Goal: Task Accomplishment & Management: Use online tool/utility

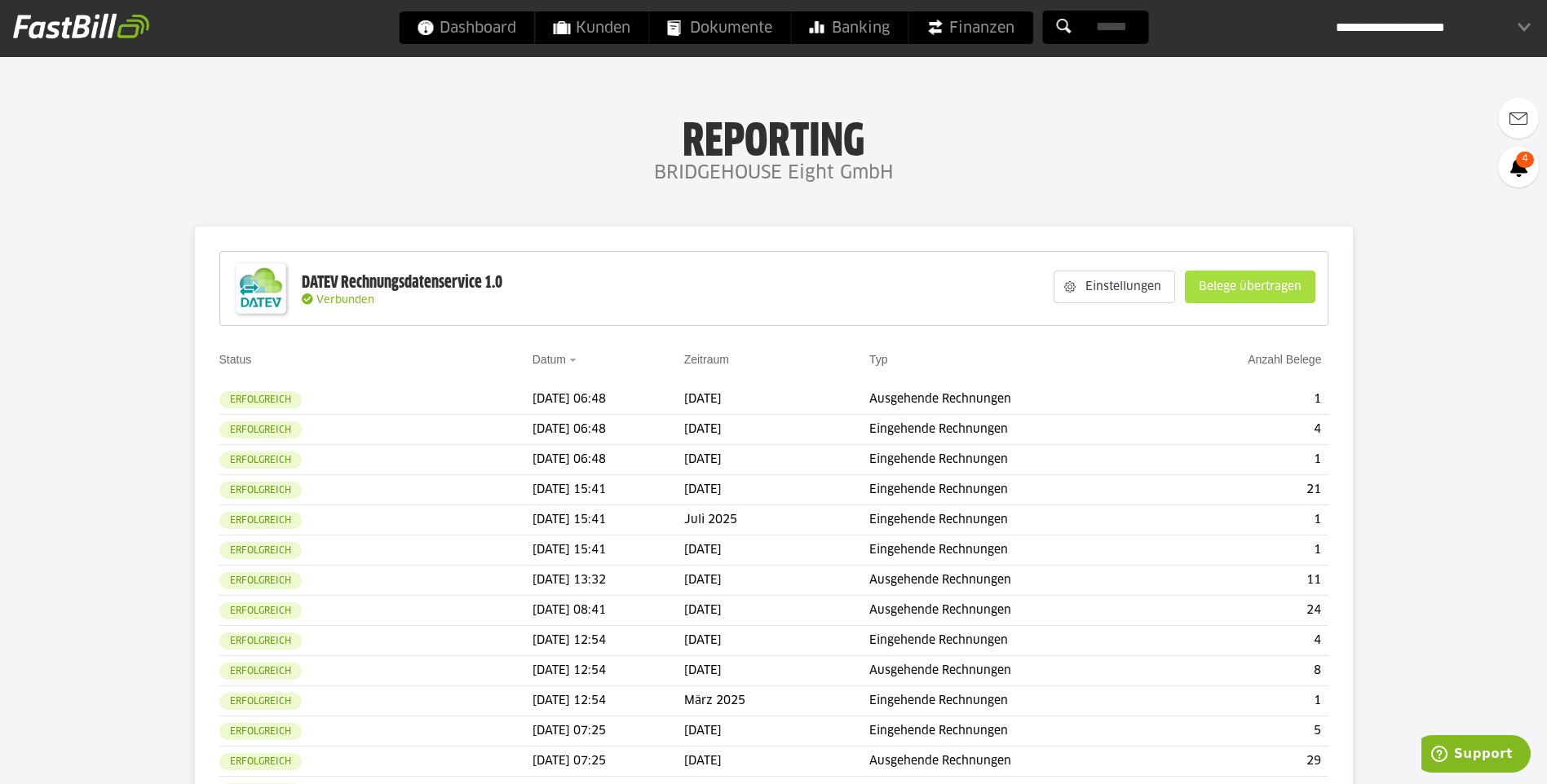
click at [1250, 281] on slot "Belege übertragen" at bounding box center [1250, 287] width 129 height 31
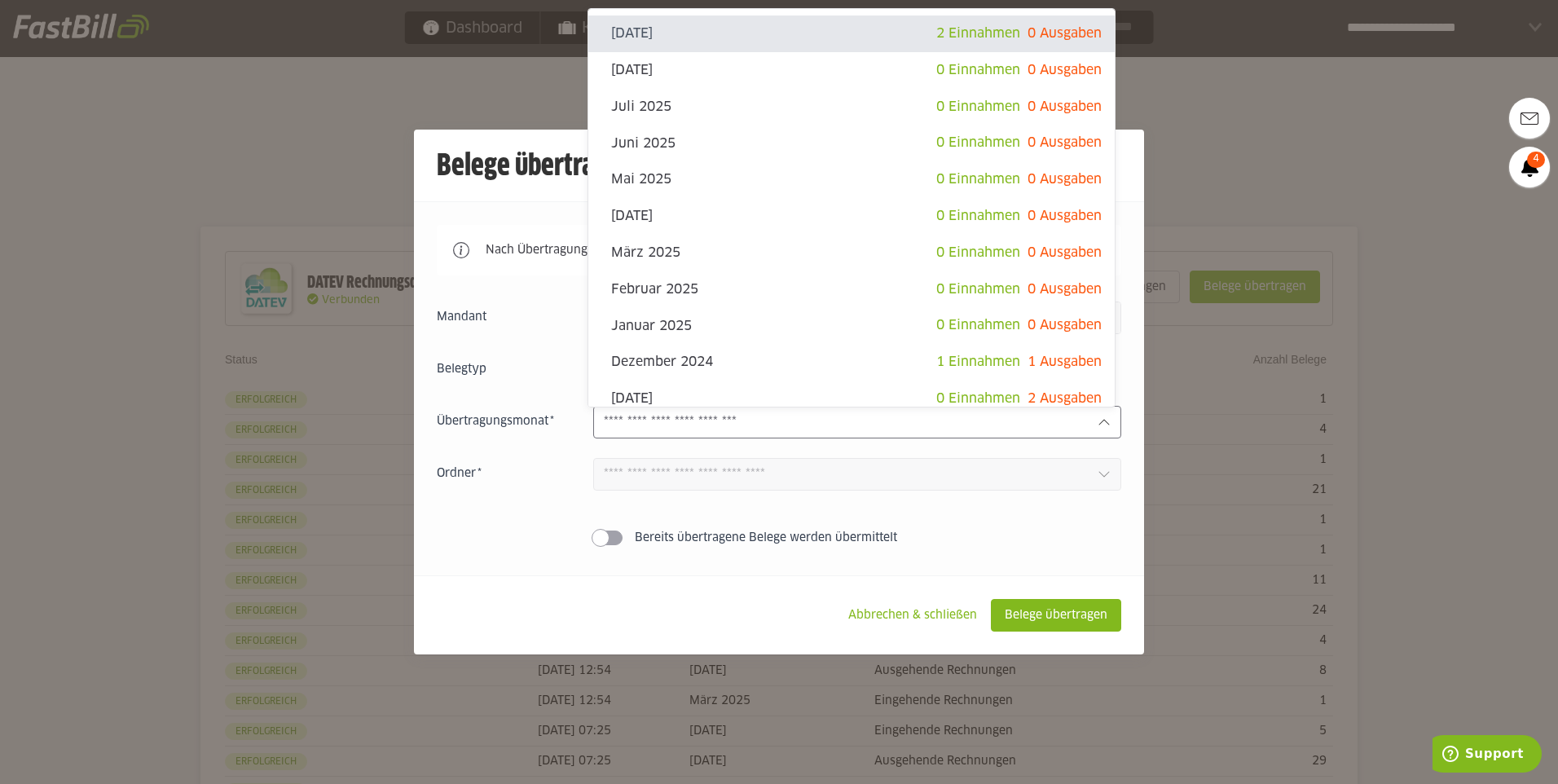
click at [1078, 415] on input "text" at bounding box center [844, 422] width 480 height 18
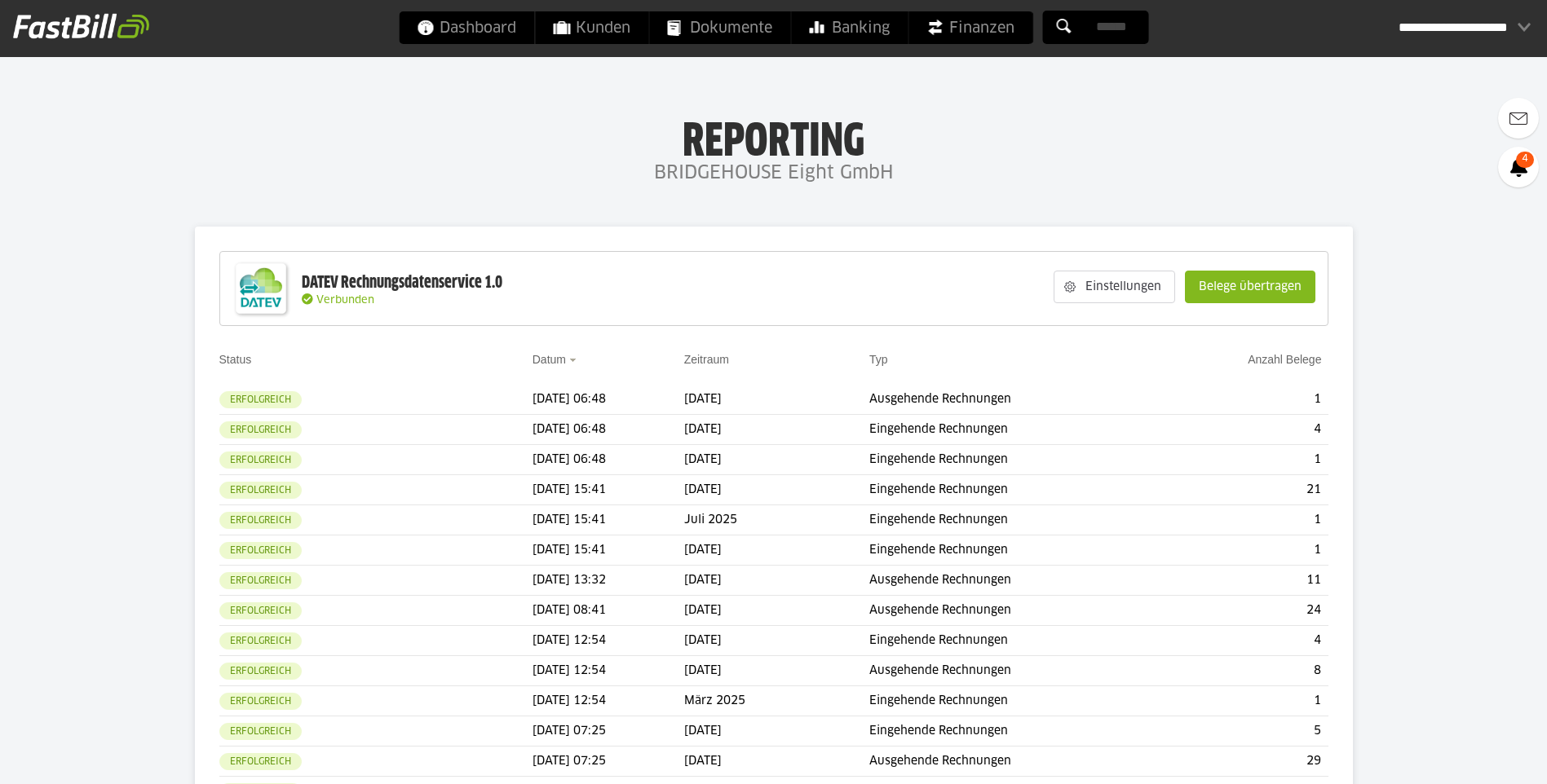
click at [1246, 288] on slot "Belege übertragen" at bounding box center [1250, 287] width 129 height 31
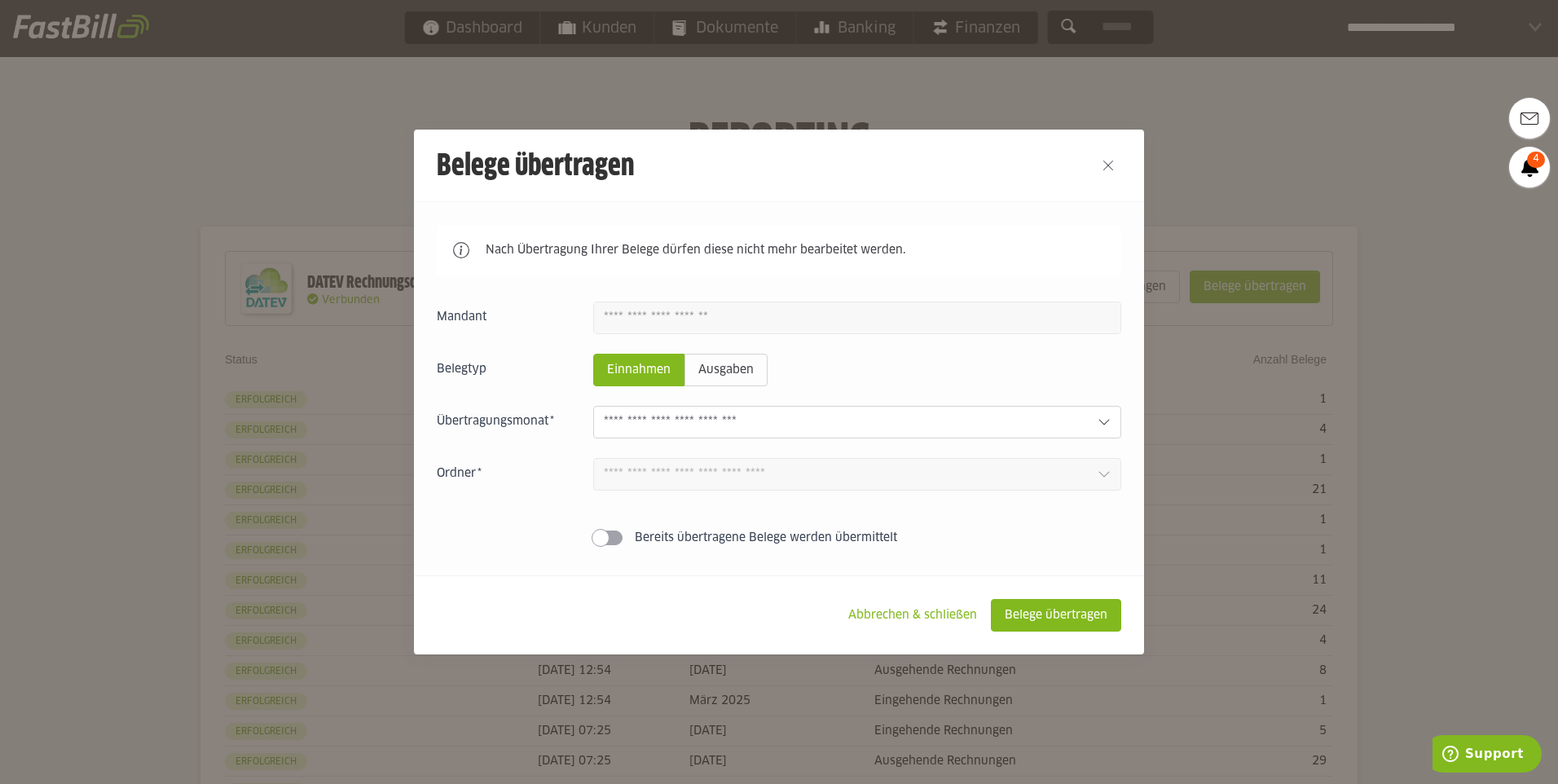
click at [1095, 415] on div at bounding box center [858, 422] width 528 height 33
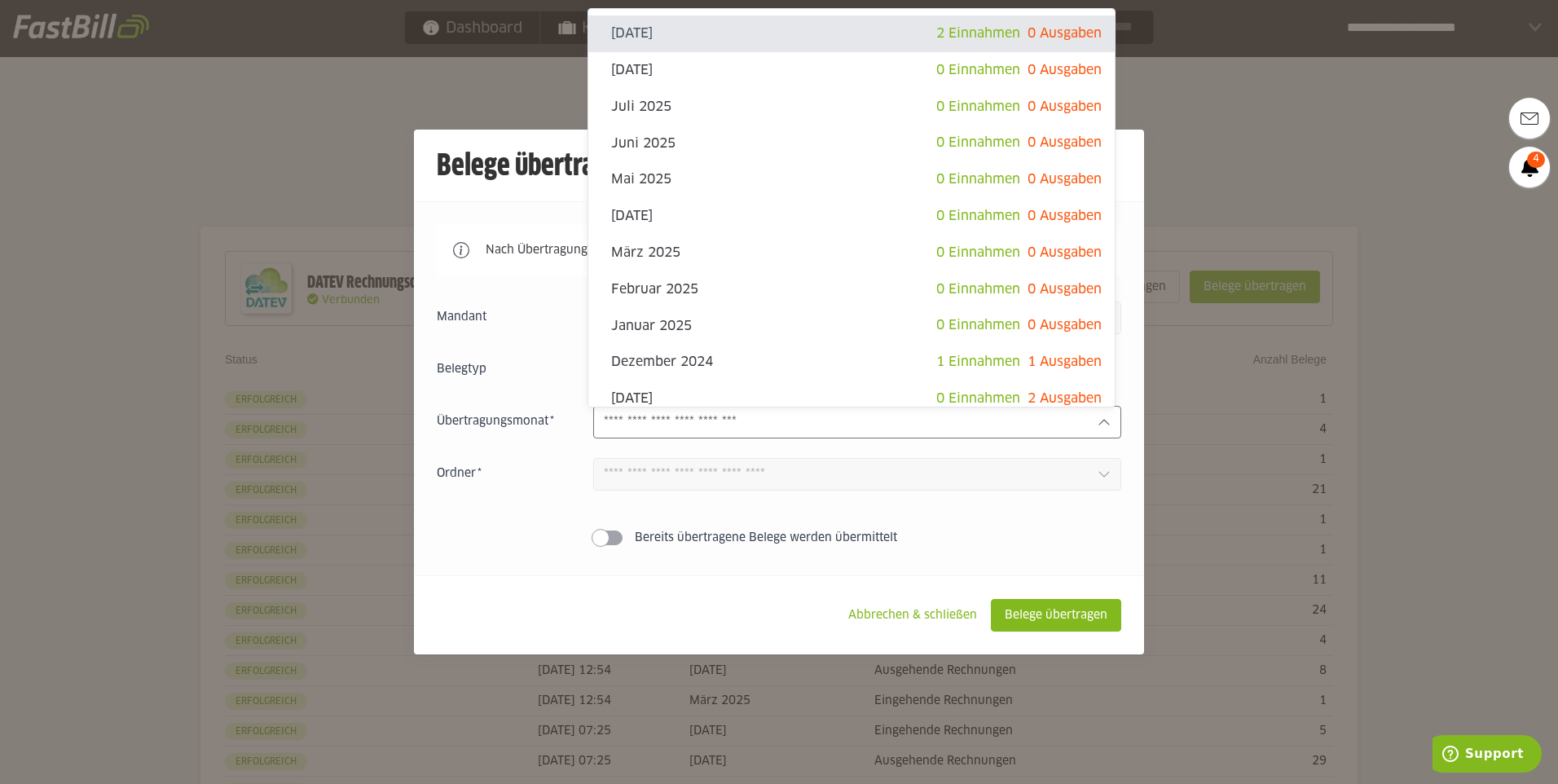
click at [1194, 177] on div at bounding box center [779, 392] width 1558 height 784
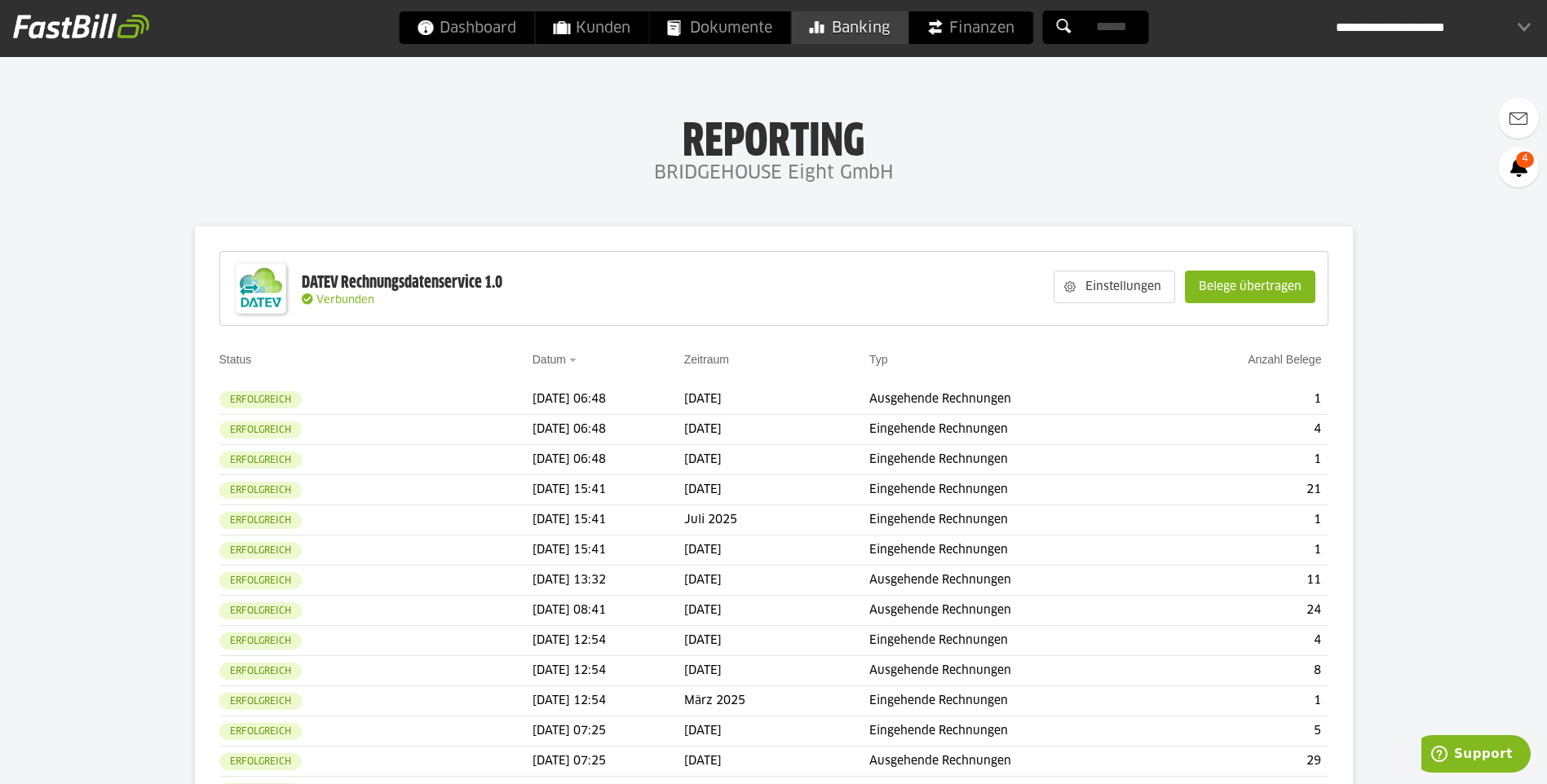
click at [871, 20] on span "Banking" at bounding box center [849, 28] width 81 height 33
click at [1291, 297] on slot "Belege übertragen" at bounding box center [1250, 287] width 129 height 31
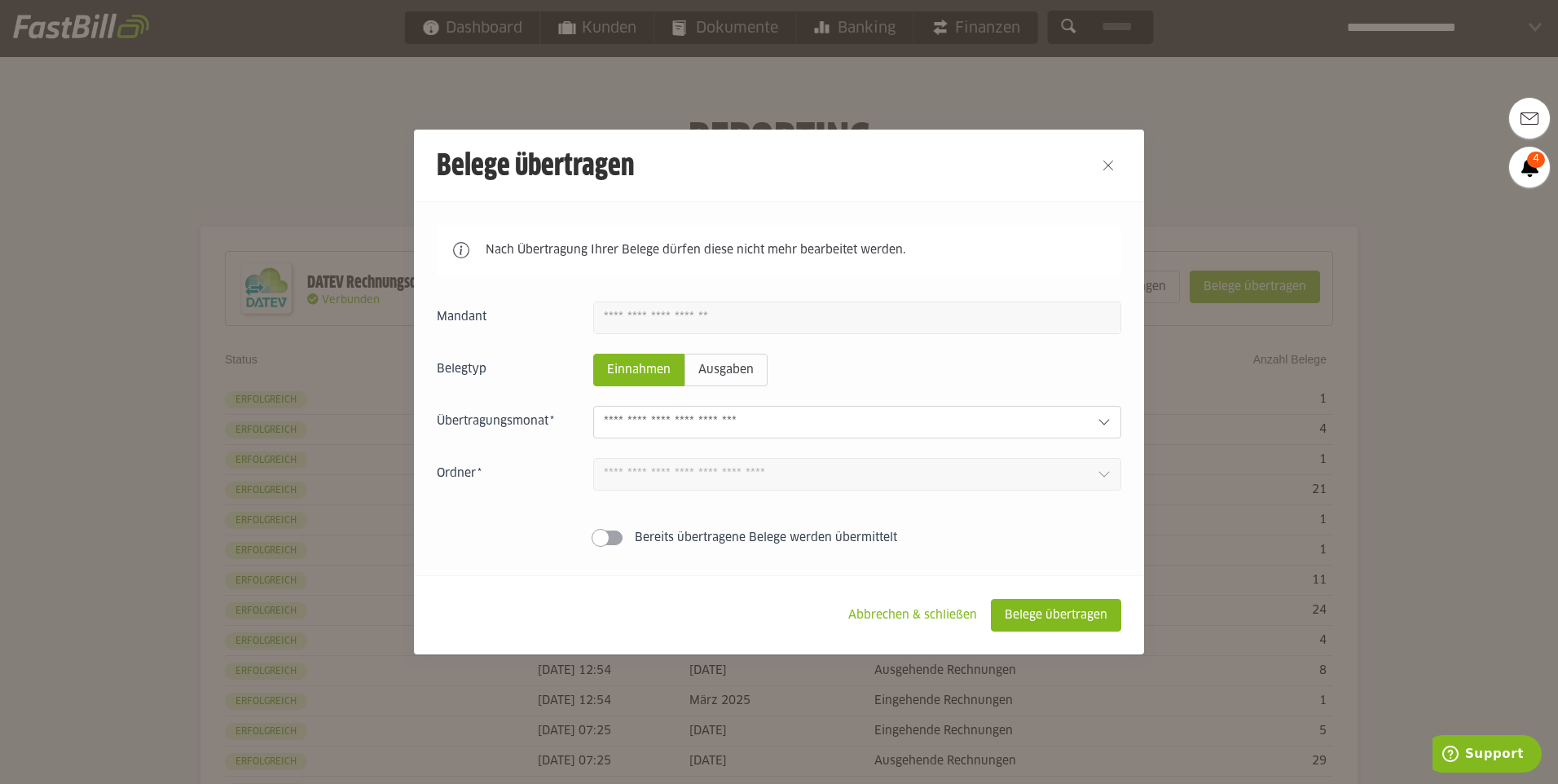
click at [979, 409] on div at bounding box center [858, 422] width 528 height 33
click at [1293, 142] on div at bounding box center [779, 392] width 1558 height 784
